Goal: Transaction & Acquisition: Purchase product/service

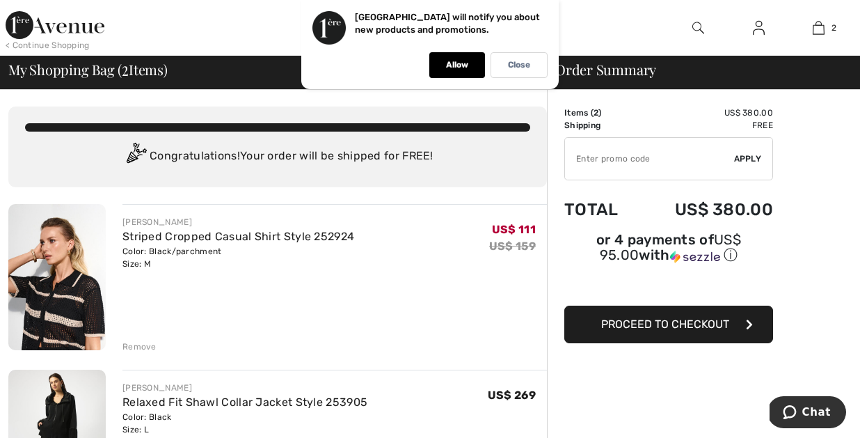
type input "NEW10"
type input "NEW15"
type input "FLASH15"
type input "FREEXPRESS"
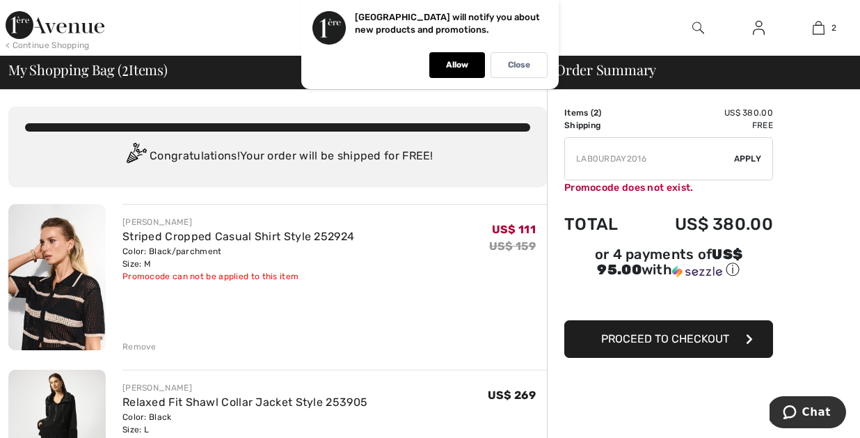
type input "FREEDENIMBAG"
type input "NEW15"
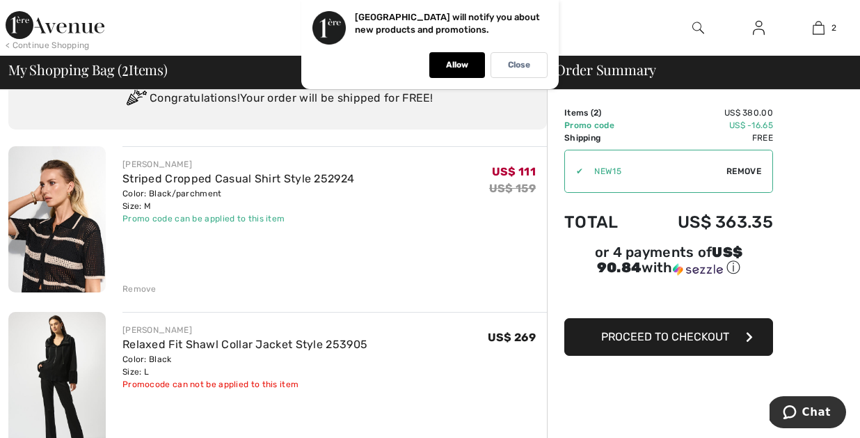
scroll to position [59, 0]
